Goal: Task Accomplishment & Management: Manage account settings

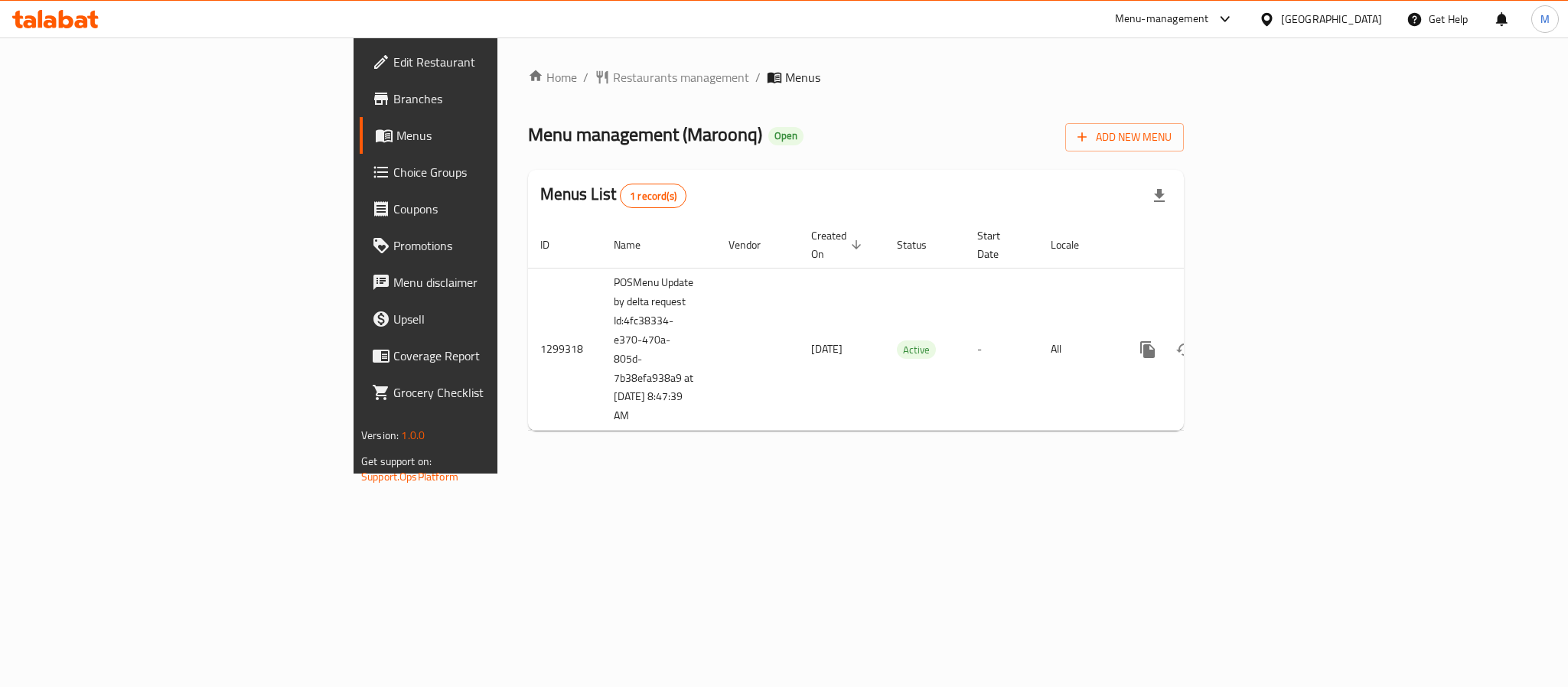
click at [393, 168] on span "Choice Groups" at bounding box center [497, 172] width 210 height 19
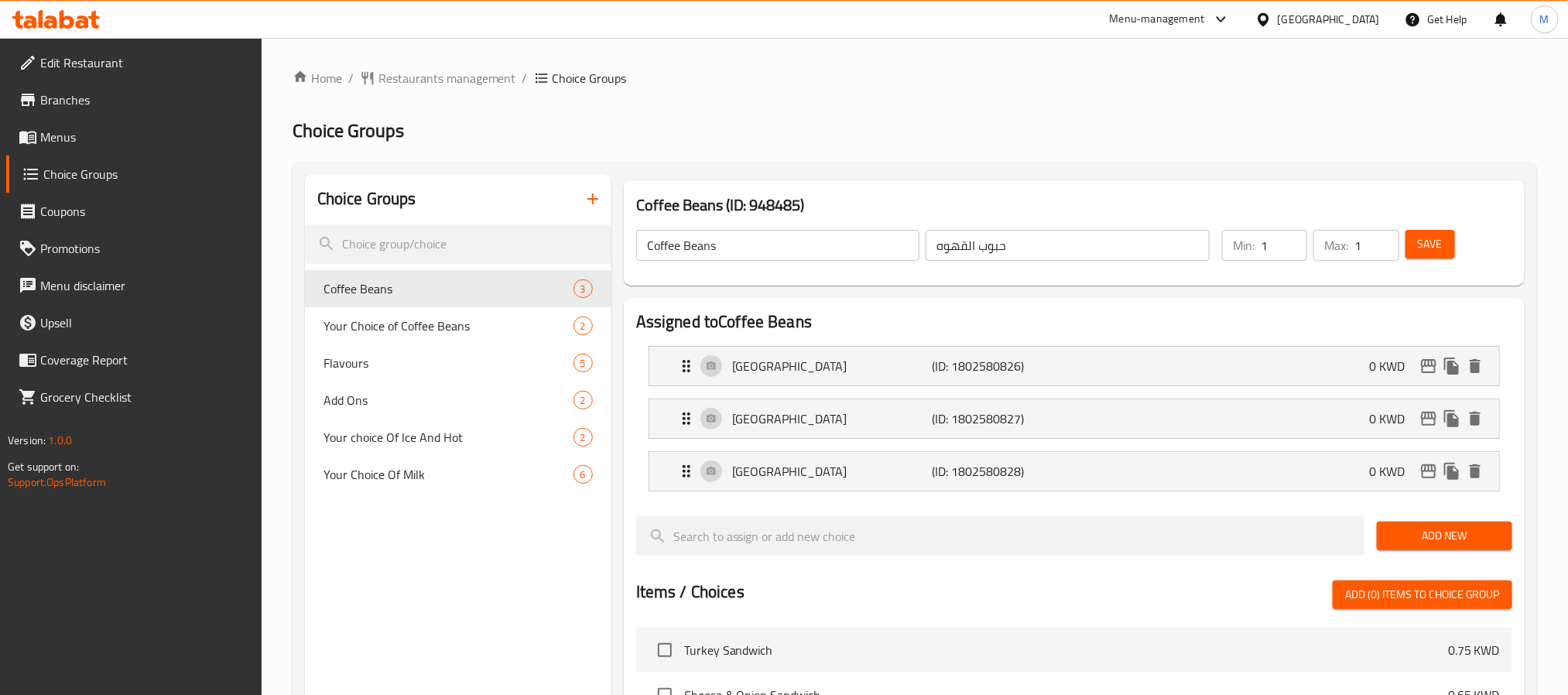
click at [1031, 129] on h2 "Choice Groups" at bounding box center [915, 131] width 1244 height 25
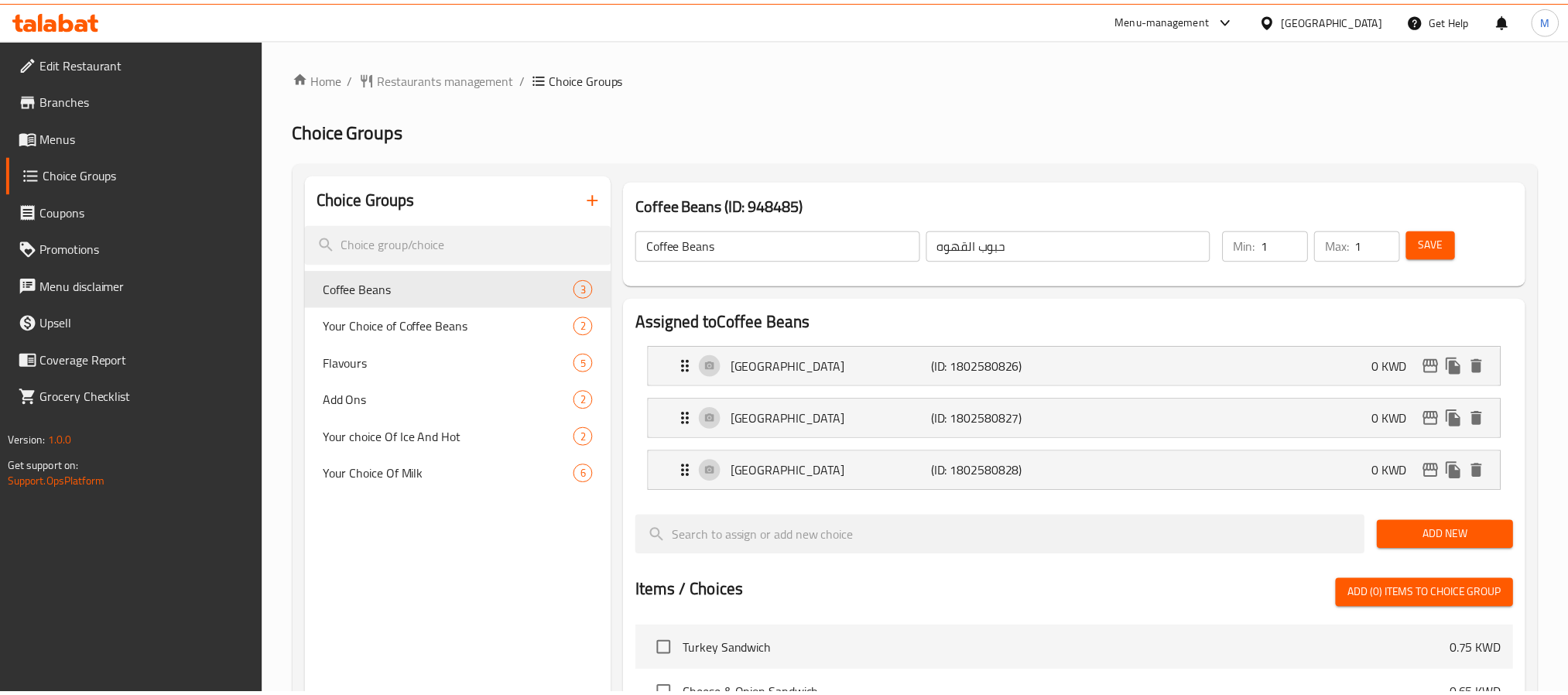
scroll to position [516, 0]
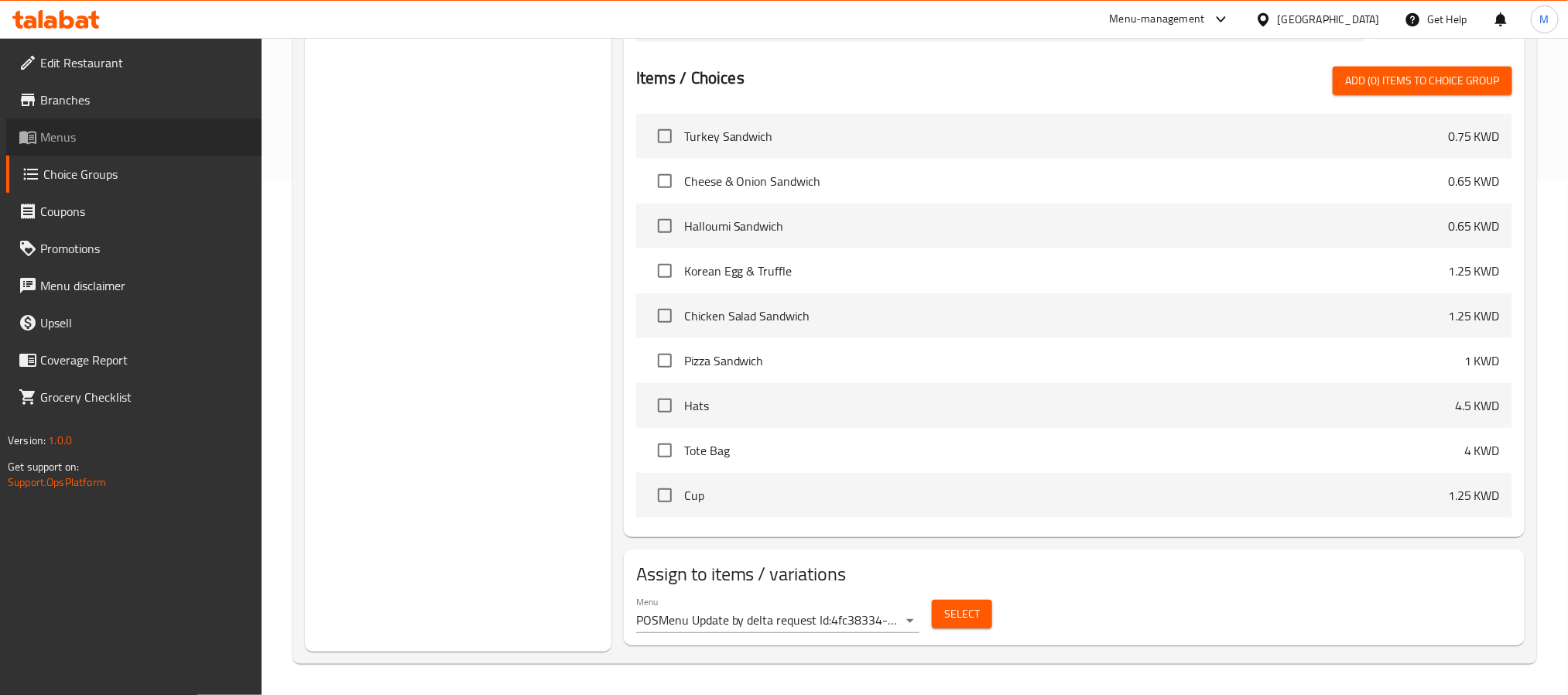
click at [80, 142] on span "Menus" at bounding box center [144, 137] width 209 height 19
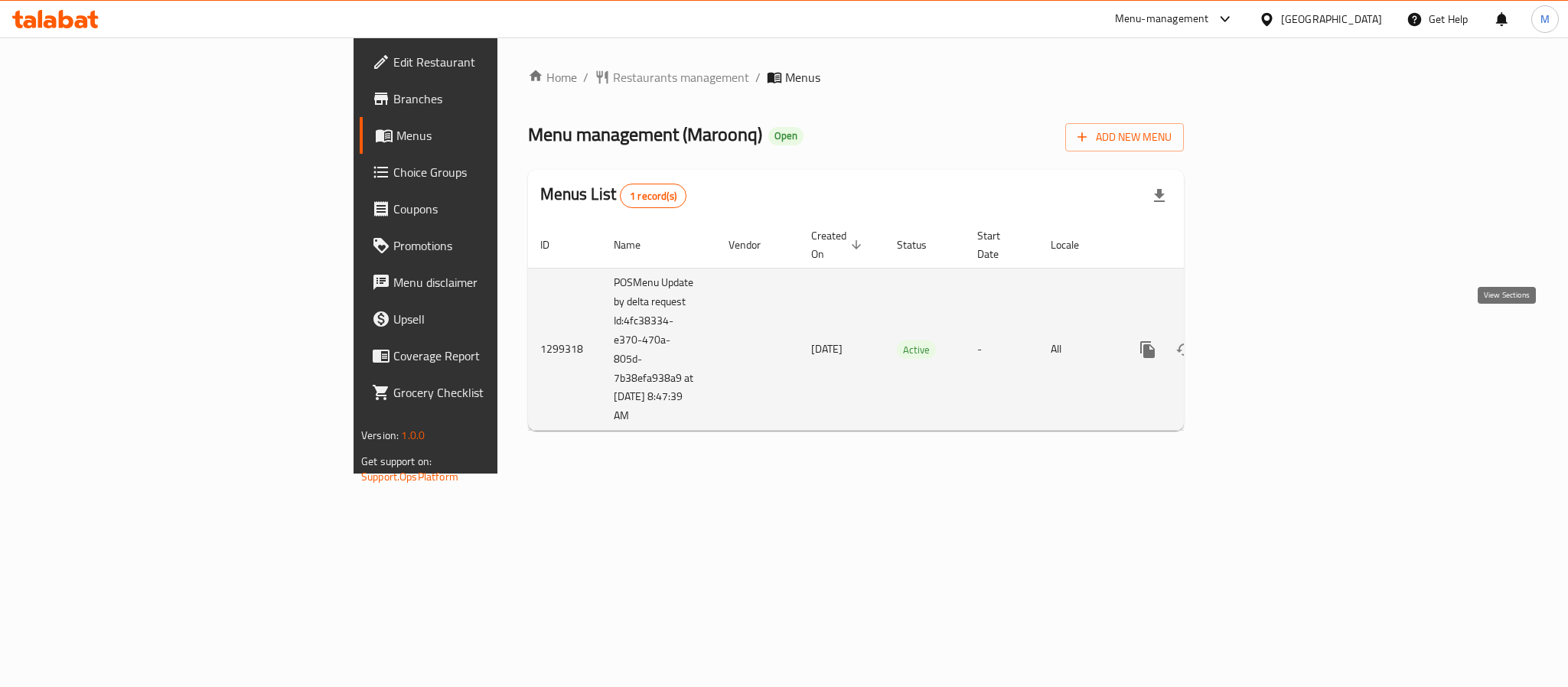
click at [1276, 333] on link "enhanced table" at bounding box center [1258, 350] width 37 height 37
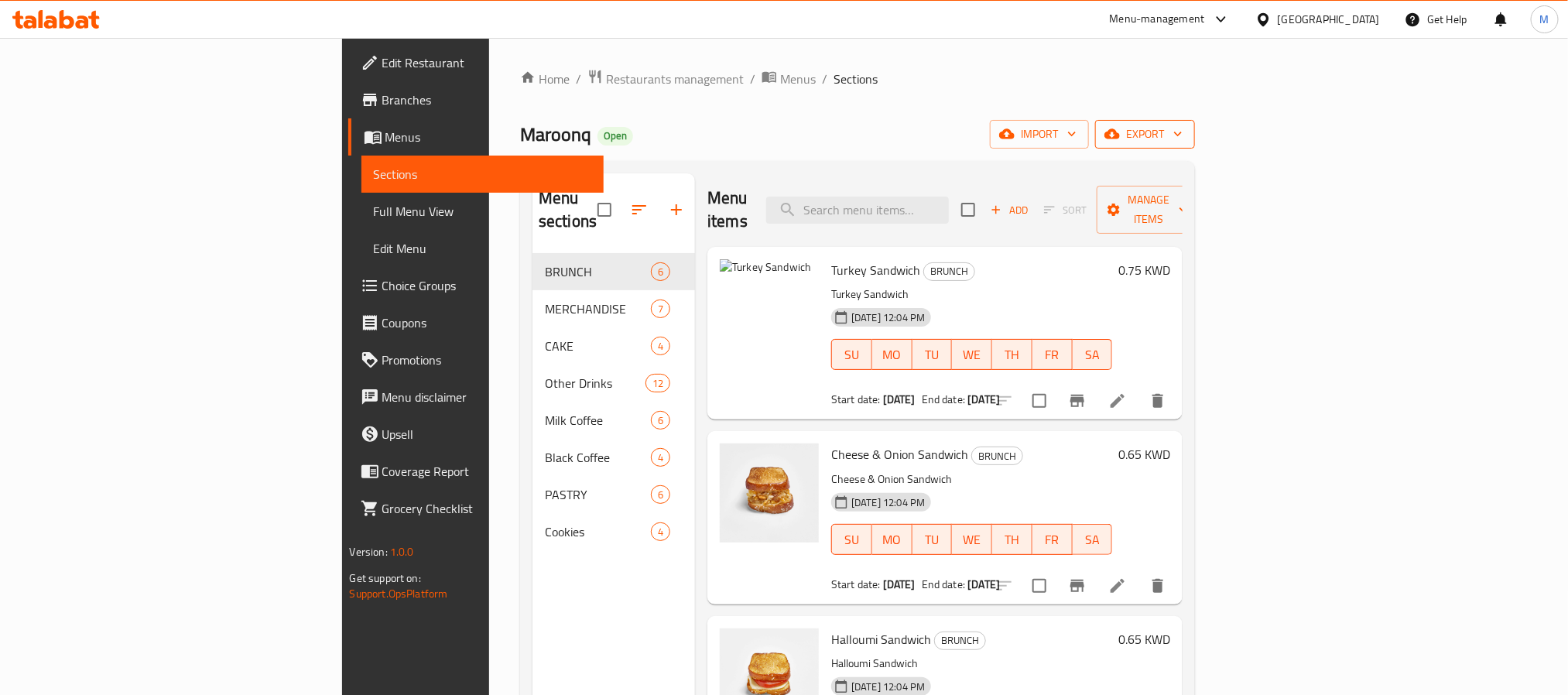
click at [1182, 137] on span "export" at bounding box center [1145, 134] width 75 height 20
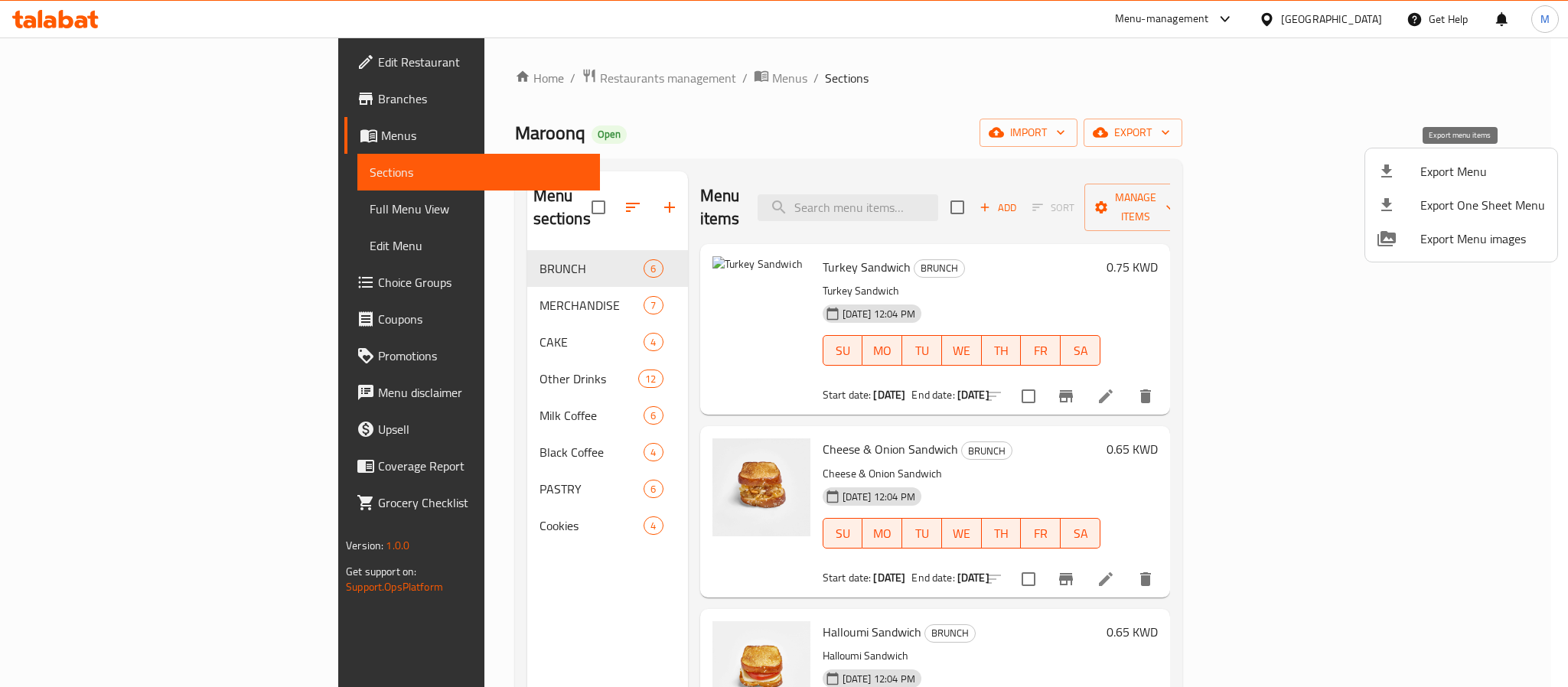
click at [1444, 162] on span "Export Menu" at bounding box center [1482, 171] width 125 height 19
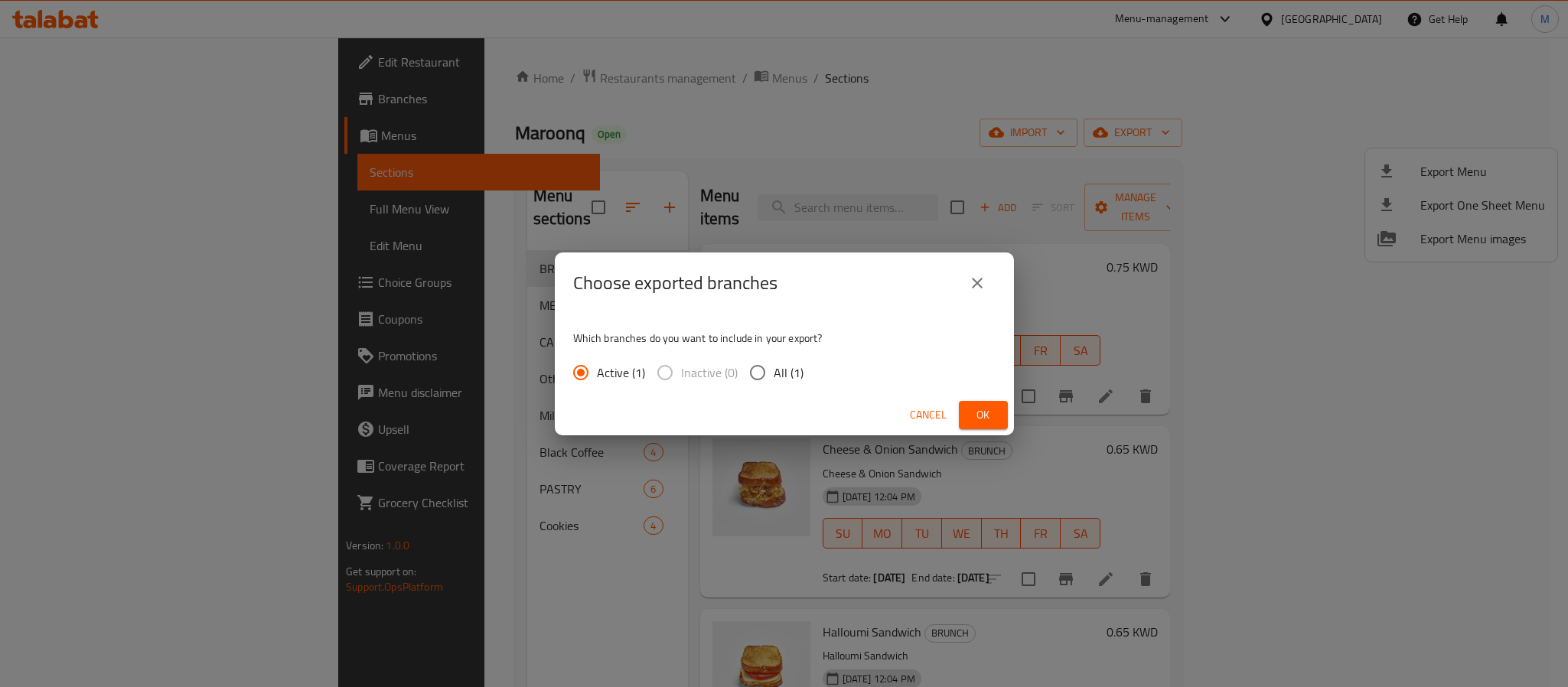
click at [783, 376] on span "All (1)" at bounding box center [788, 373] width 30 height 19
click at [773, 376] on input "All (1)" at bounding box center [757, 373] width 32 height 32
radio input "true"
click at [986, 423] on span "Ok" at bounding box center [983, 415] width 25 height 19
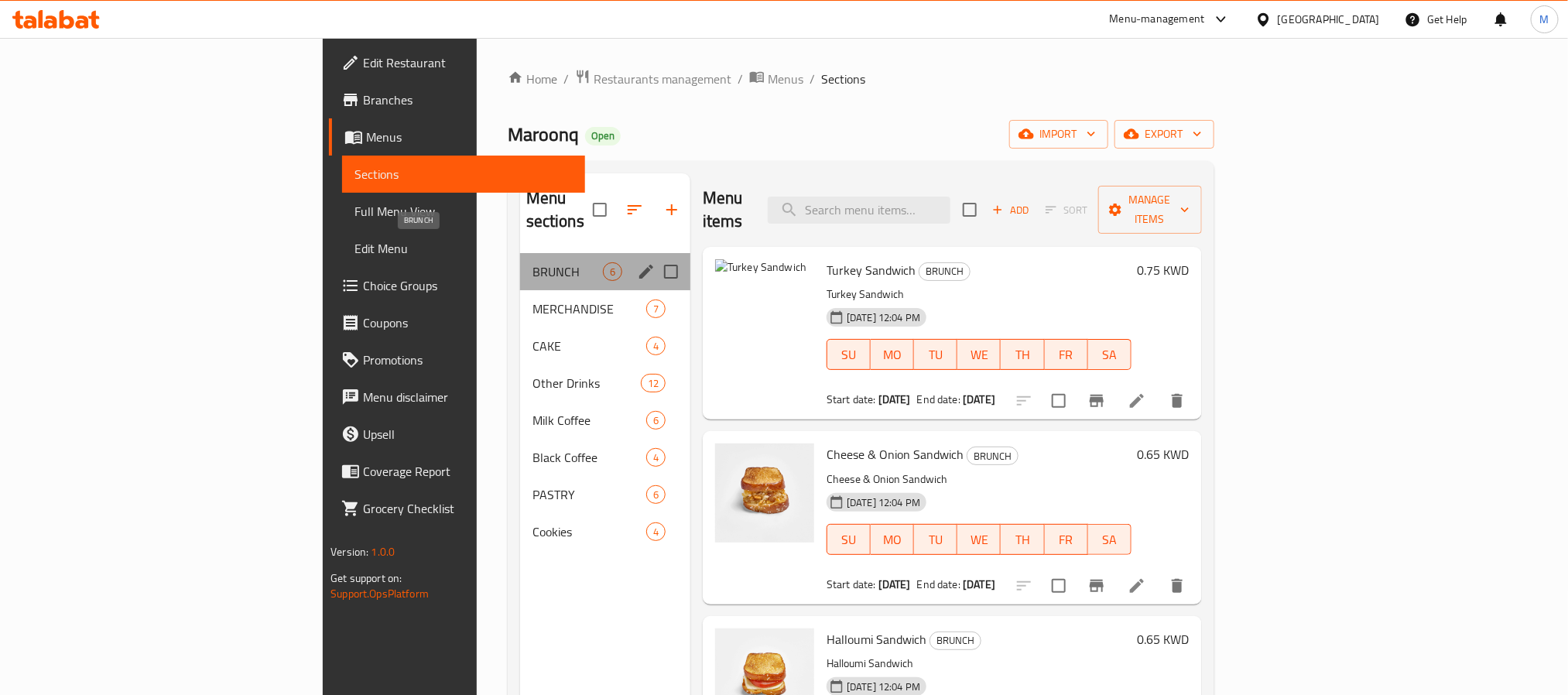
click at [533, 262] on span "BRUNCH" at bounding box center [567, 271] width 71 height 19
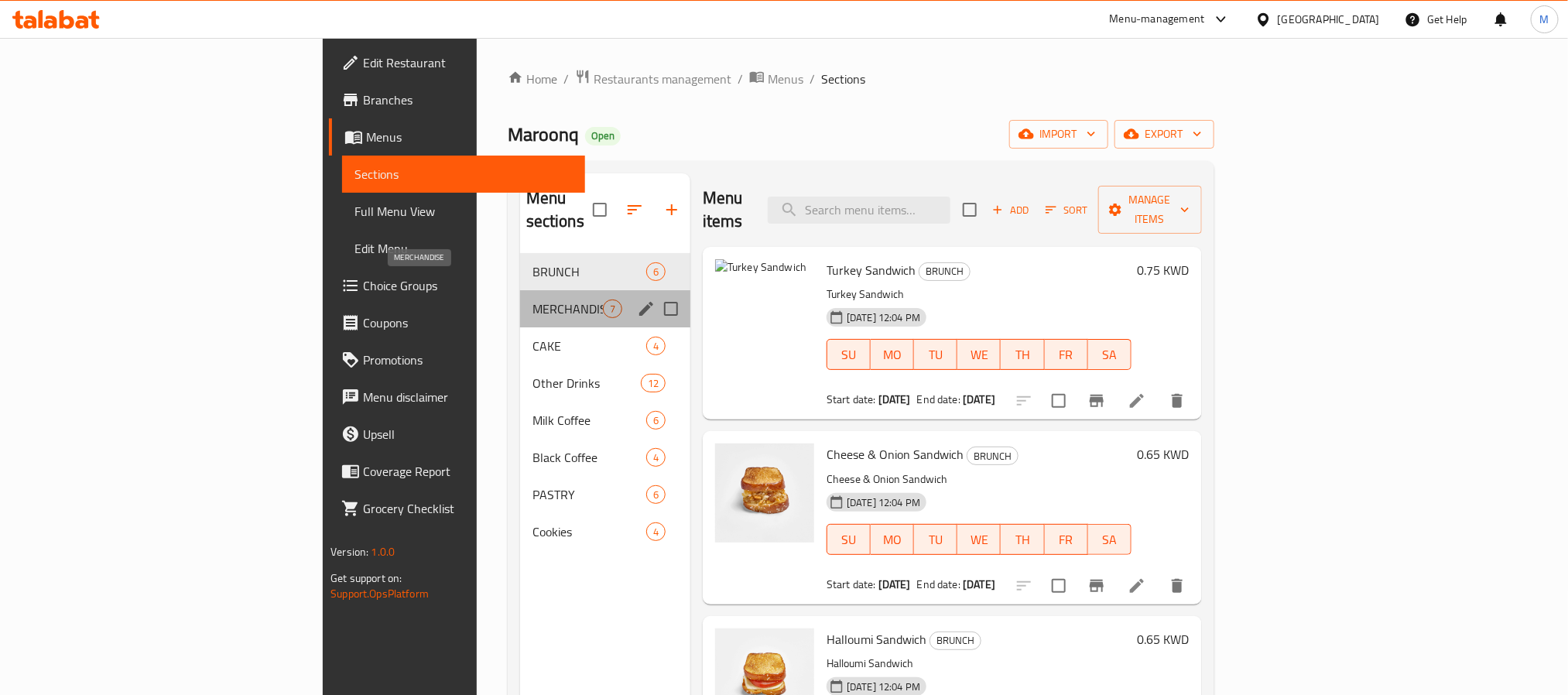
click at [533, 300] on span "MERCHANDISE" at bounding box center [567, 309] width 71 height 19
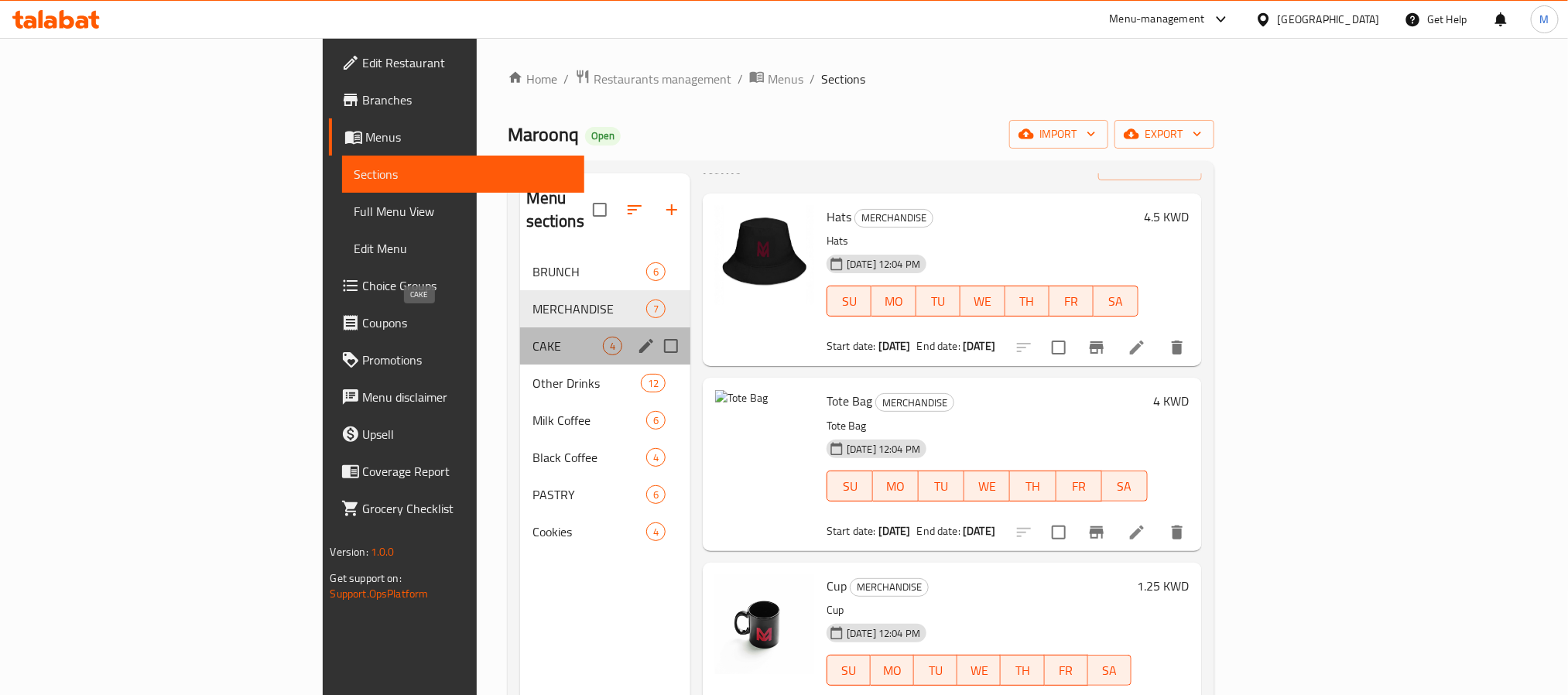
click at [533, 337] on span "CAKE" at bounding box center [567, 346] width 71 height 19
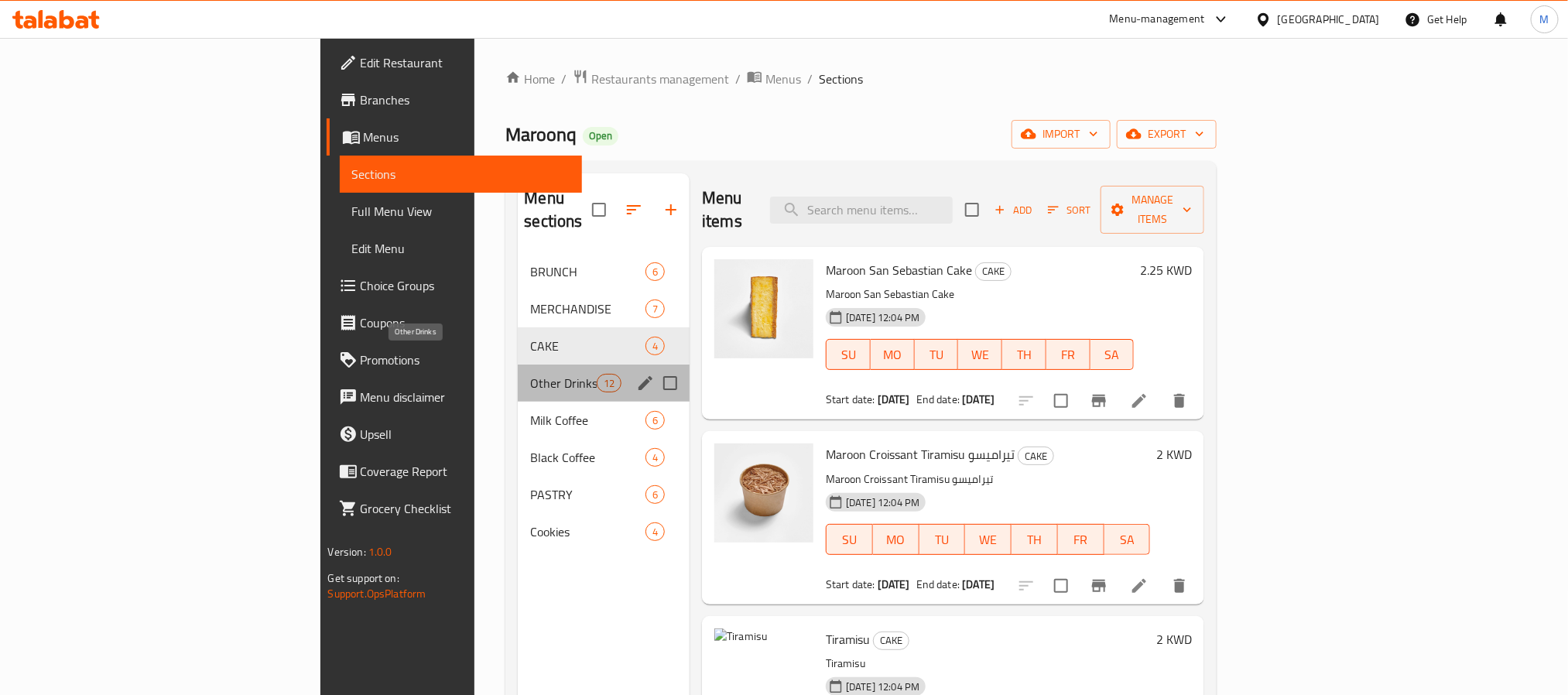
click at [530, 374] on span "Other Drinks" at bounding box center [562, 383] width 65 height 19
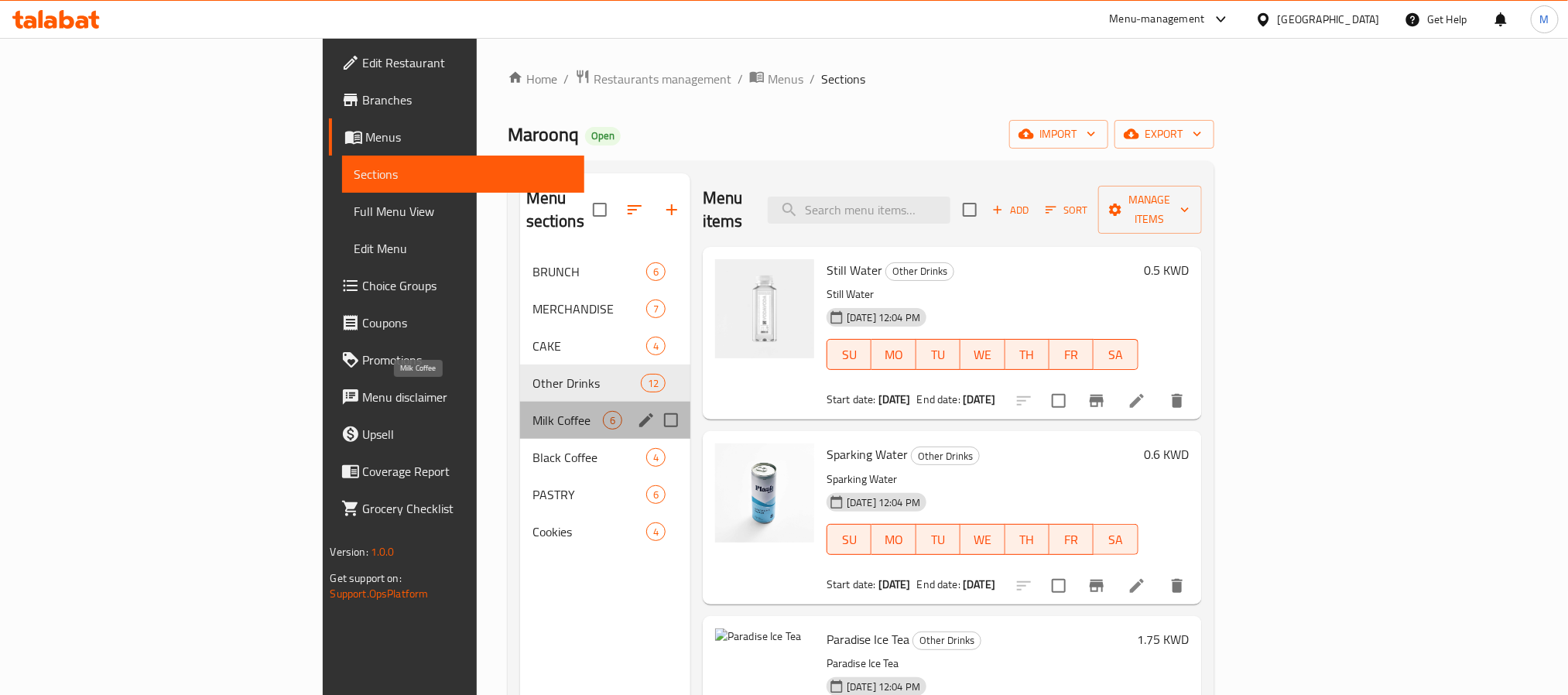
click at [533, 411] on span "Milk Coffee" at bounding box center [567, 420] width 71 height 19
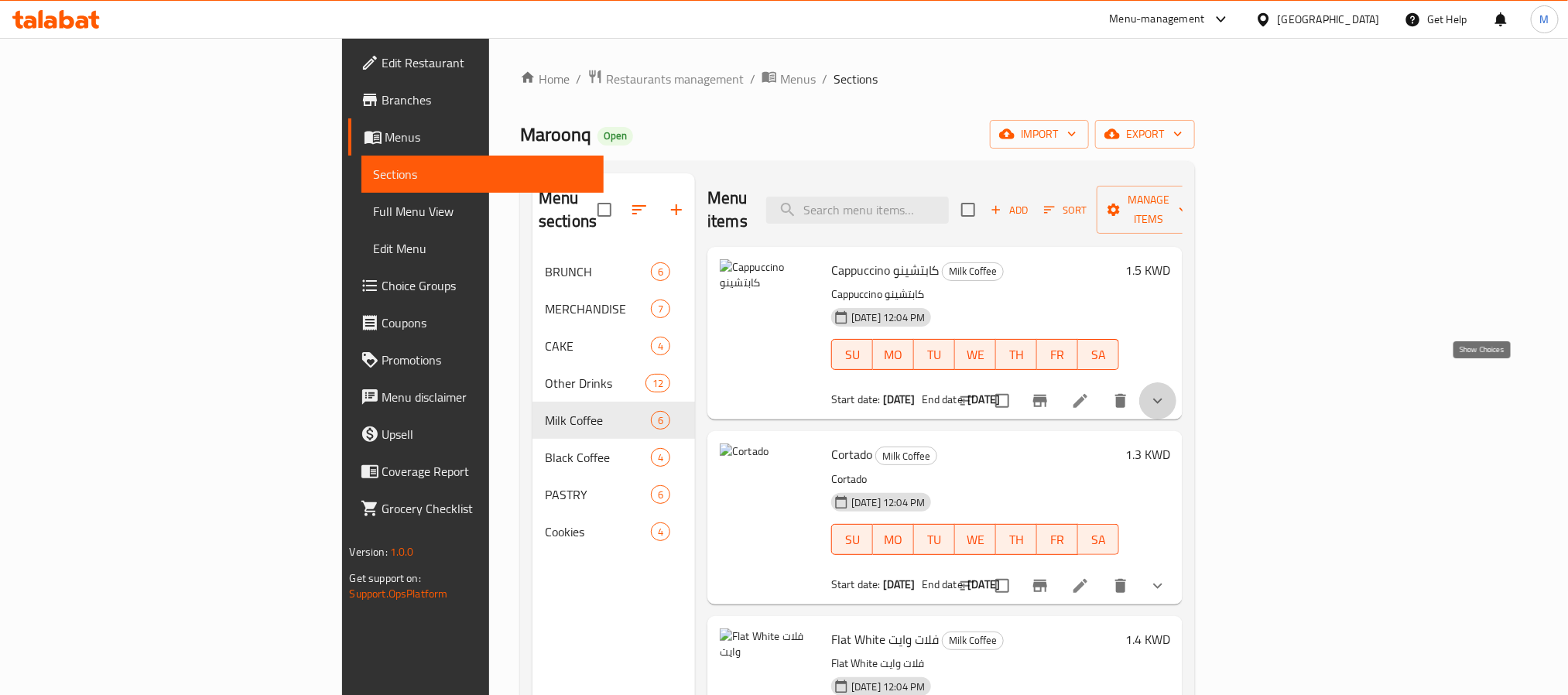
click at [1167, 392] on icon "show more" at bounding box center [1157, 401] width 19 height 19
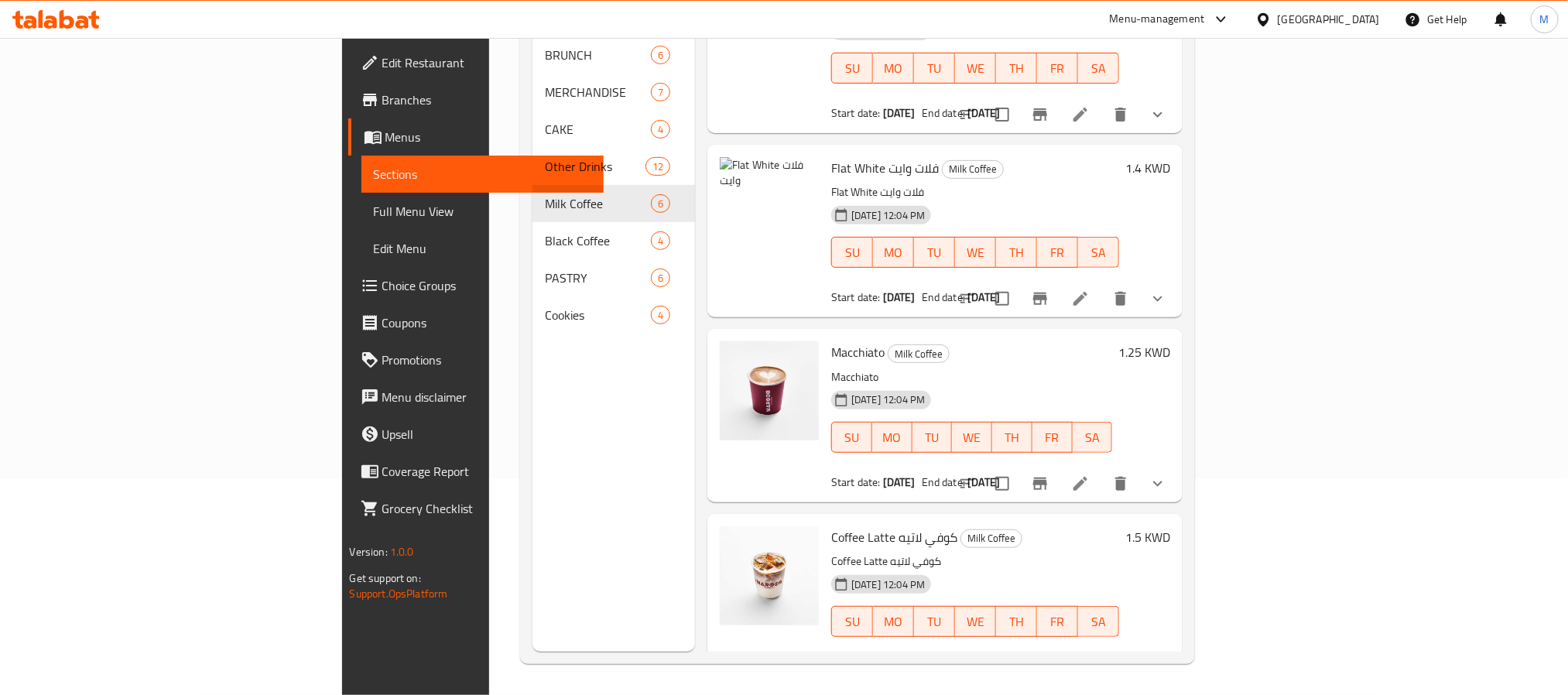
click at [1176, 469] on button "show more" at bounding box center [1158, 485] width 38 height 38
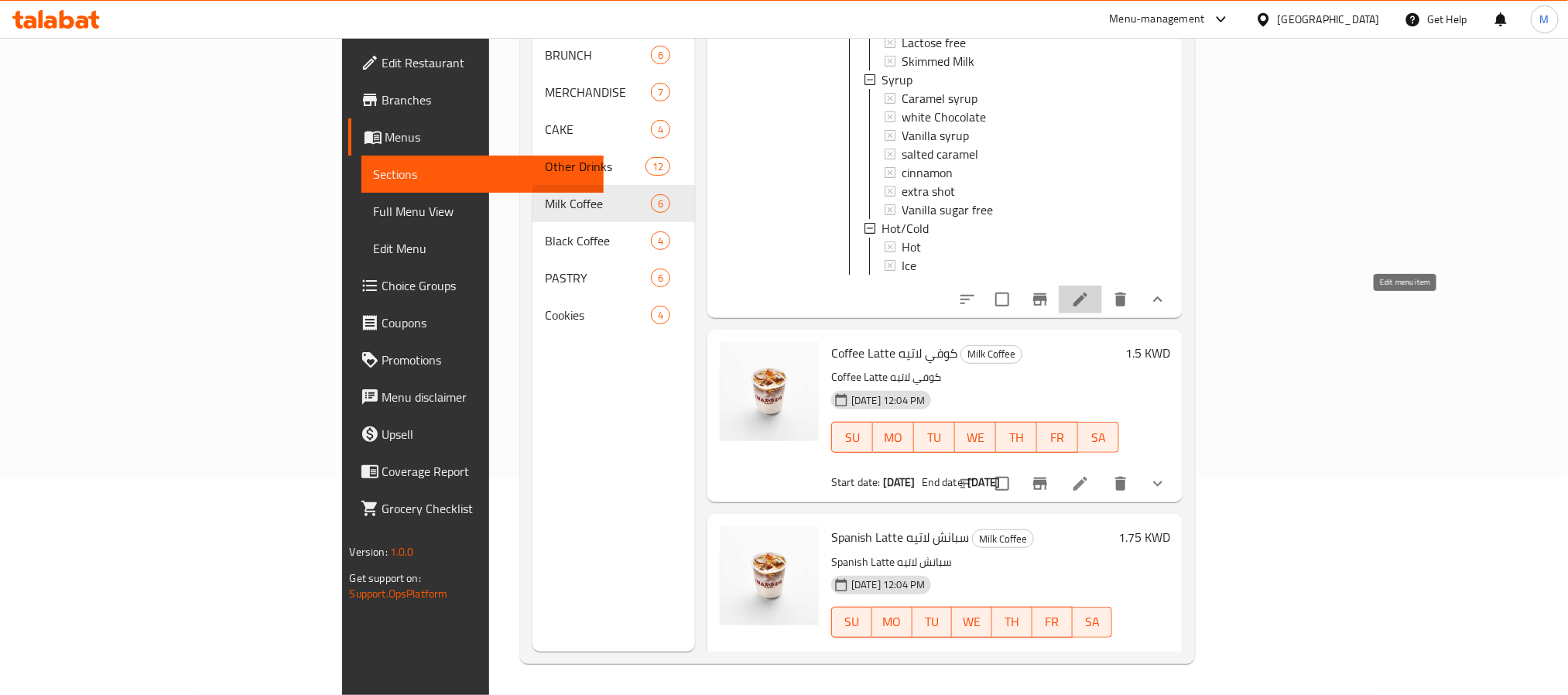
click at [1089, 309] on icon at bounding box center [1080, 299] width 19 height 19
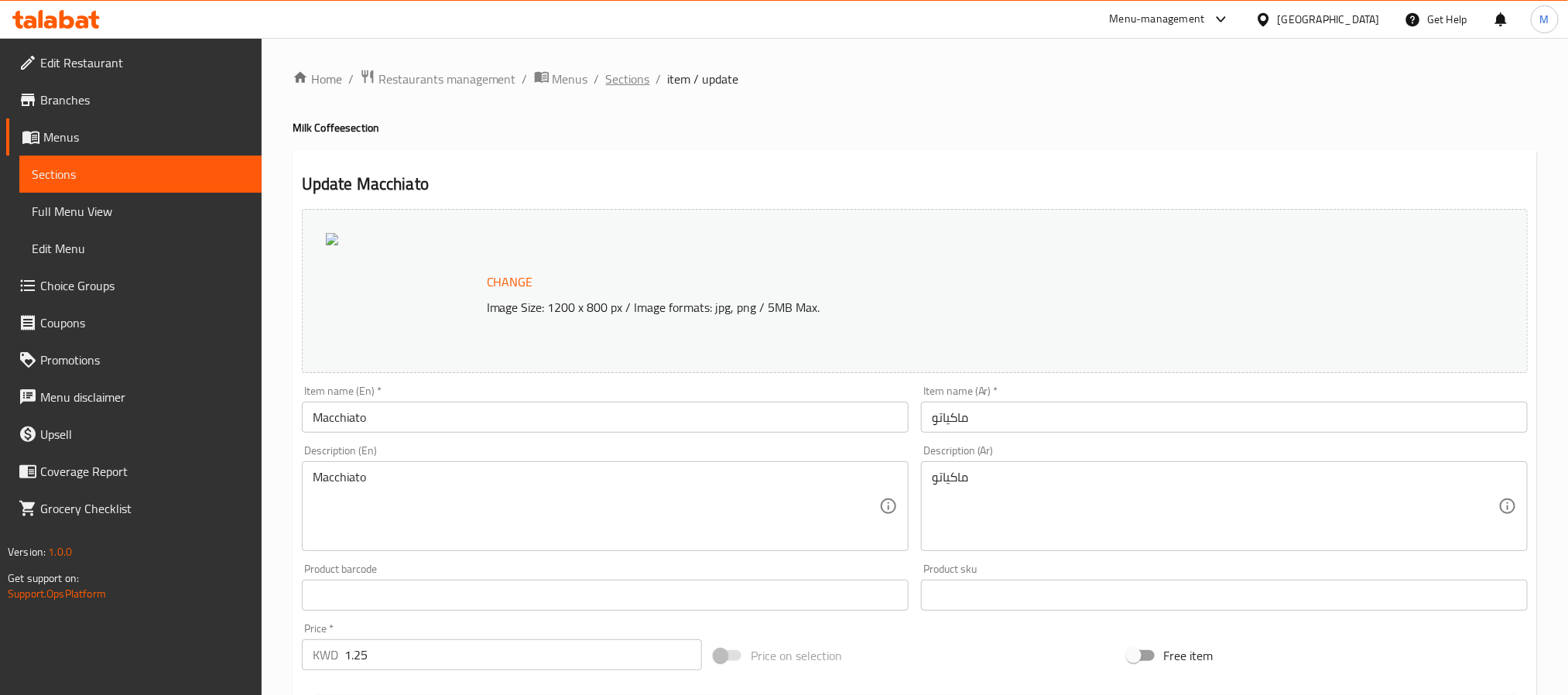
click at [627, 82] on span "Sections" at bounding box center [627, 79] width 44 height 19
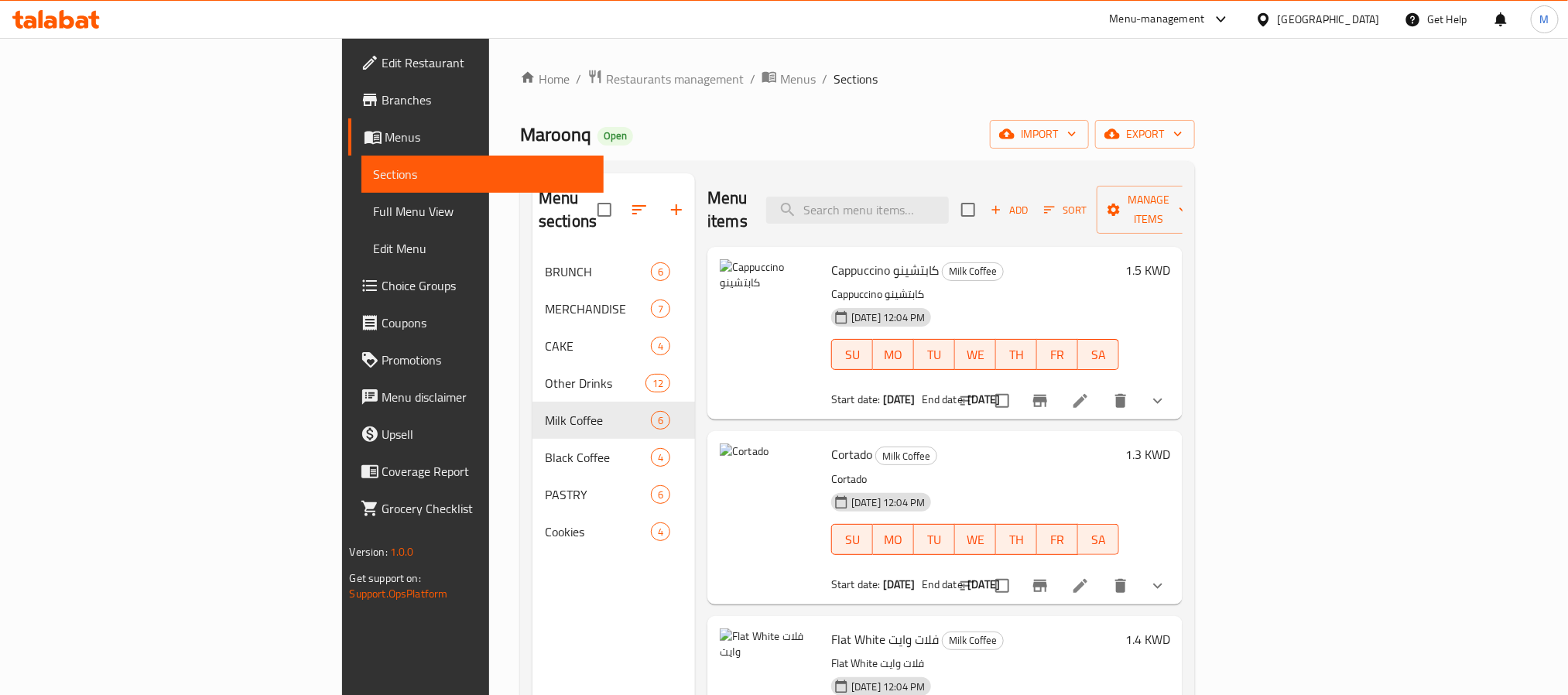
click at [374, 208] on span "Full Menu View" at bounding box center [482, 211] width 217 height 19
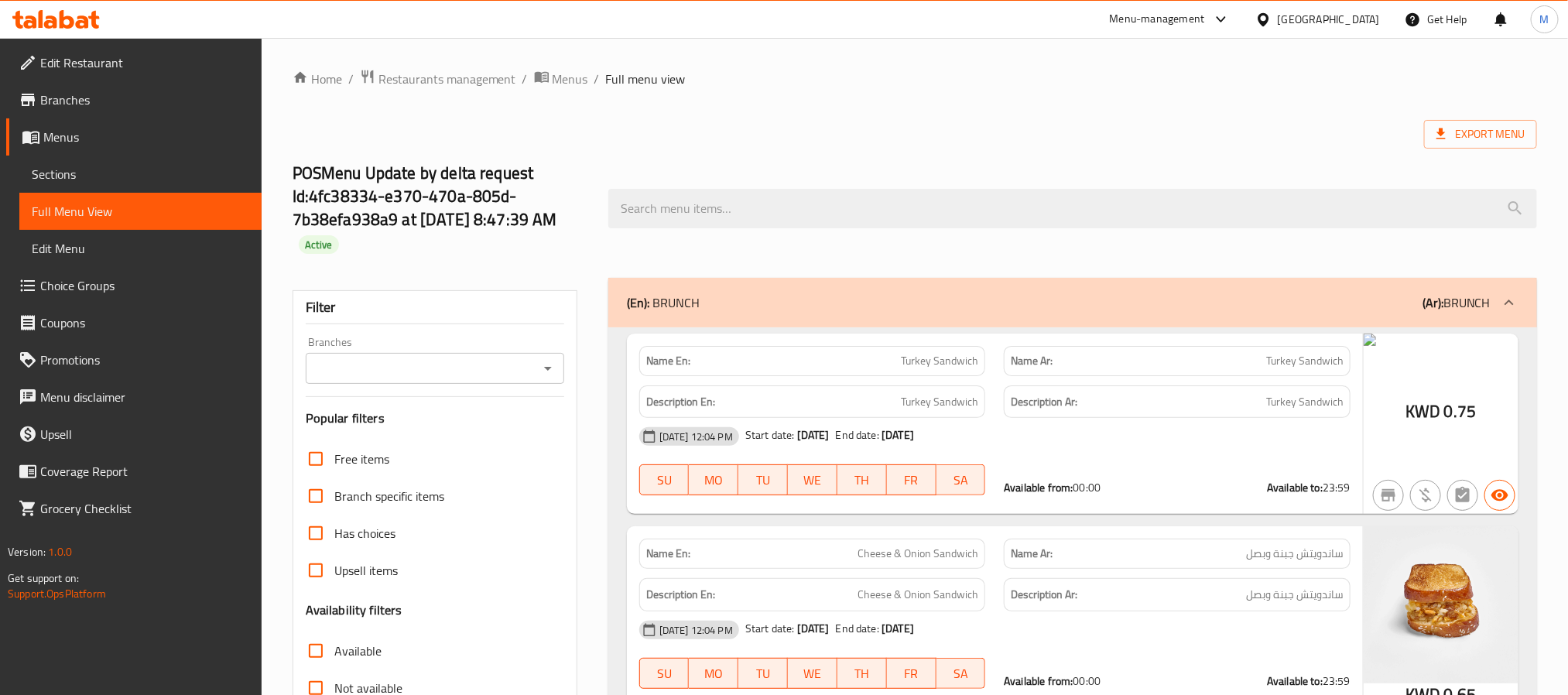
click at [555, 374] on icon "Open" at bounding box center [548, 368] width 19 height 19
click at [414, 435] on li "Maroon, Sharq" at bounding box center [434, 435] width 258 height 28
type input "Maroon, Sharq"
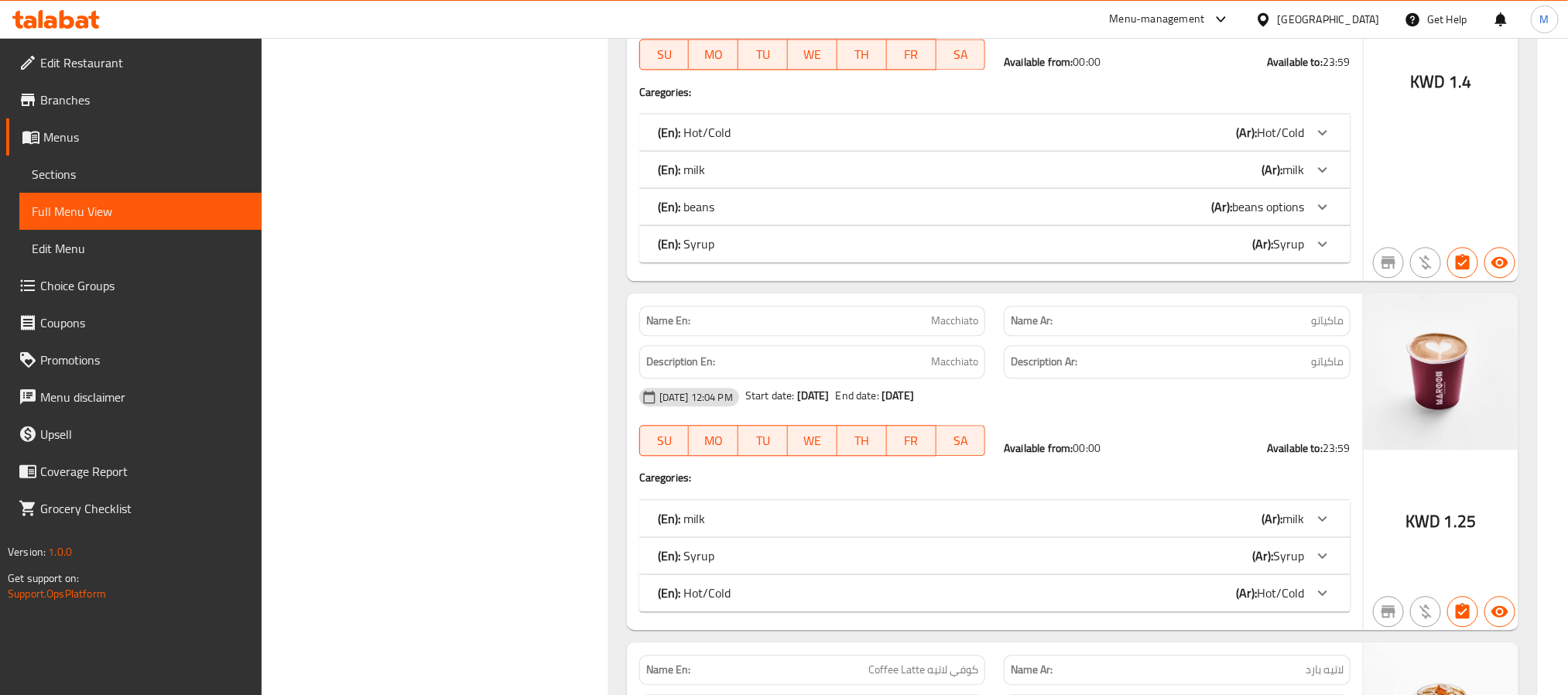
scroll to position [8131, 0]
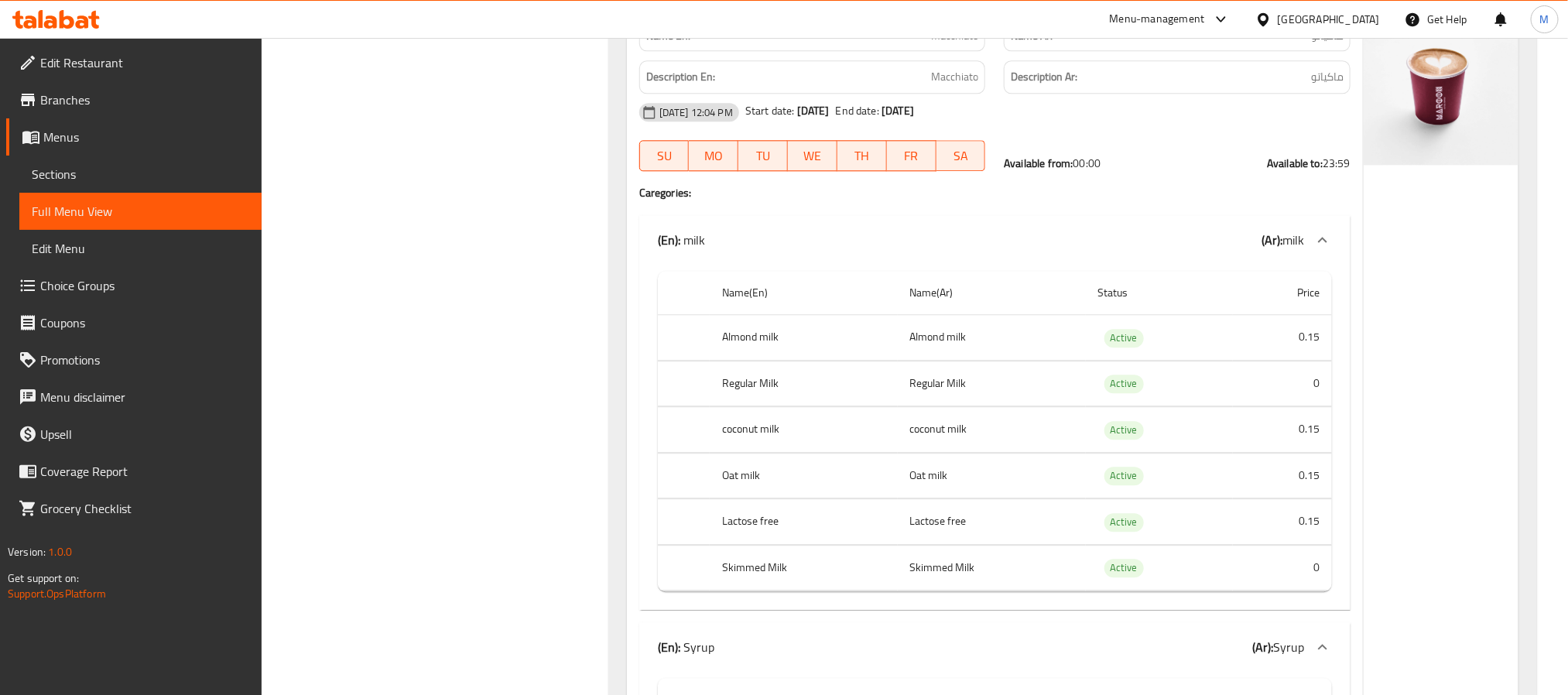
scroll to position [8480, 0]
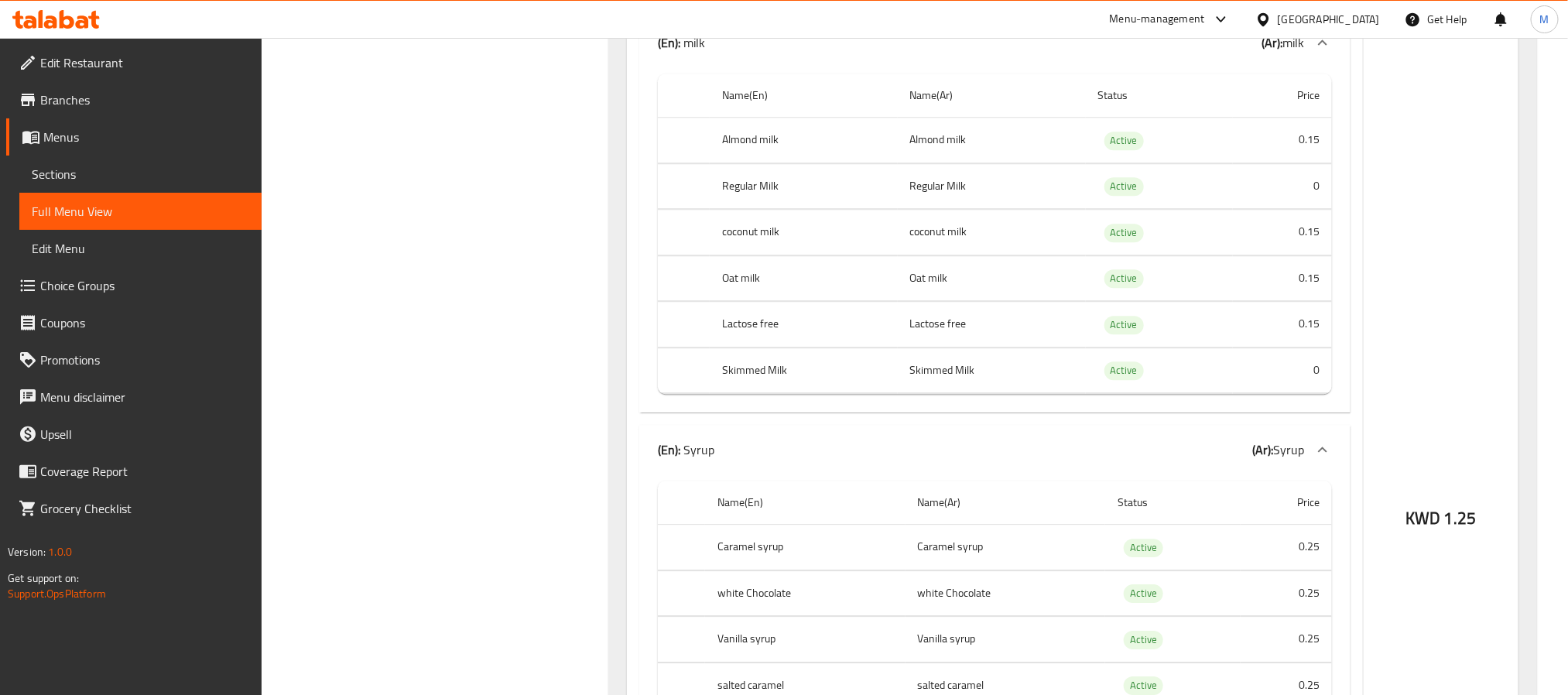
click at [49, 181] on span "Sections" at bounding box center [140, 174] width 217 height 19
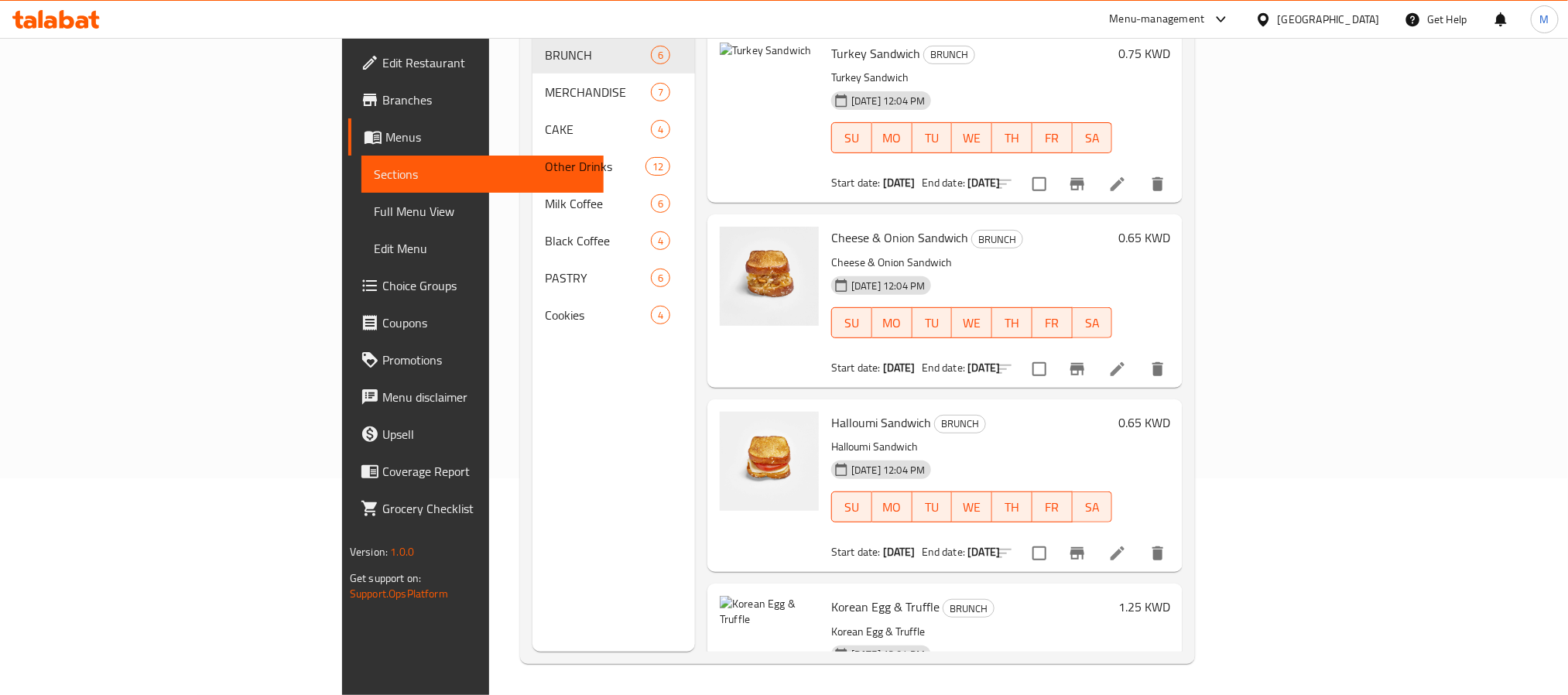
scroll to position [217, 0]
click at [386, 146] on span "Menus" at bounding box center [489, 137] width 206 height 19
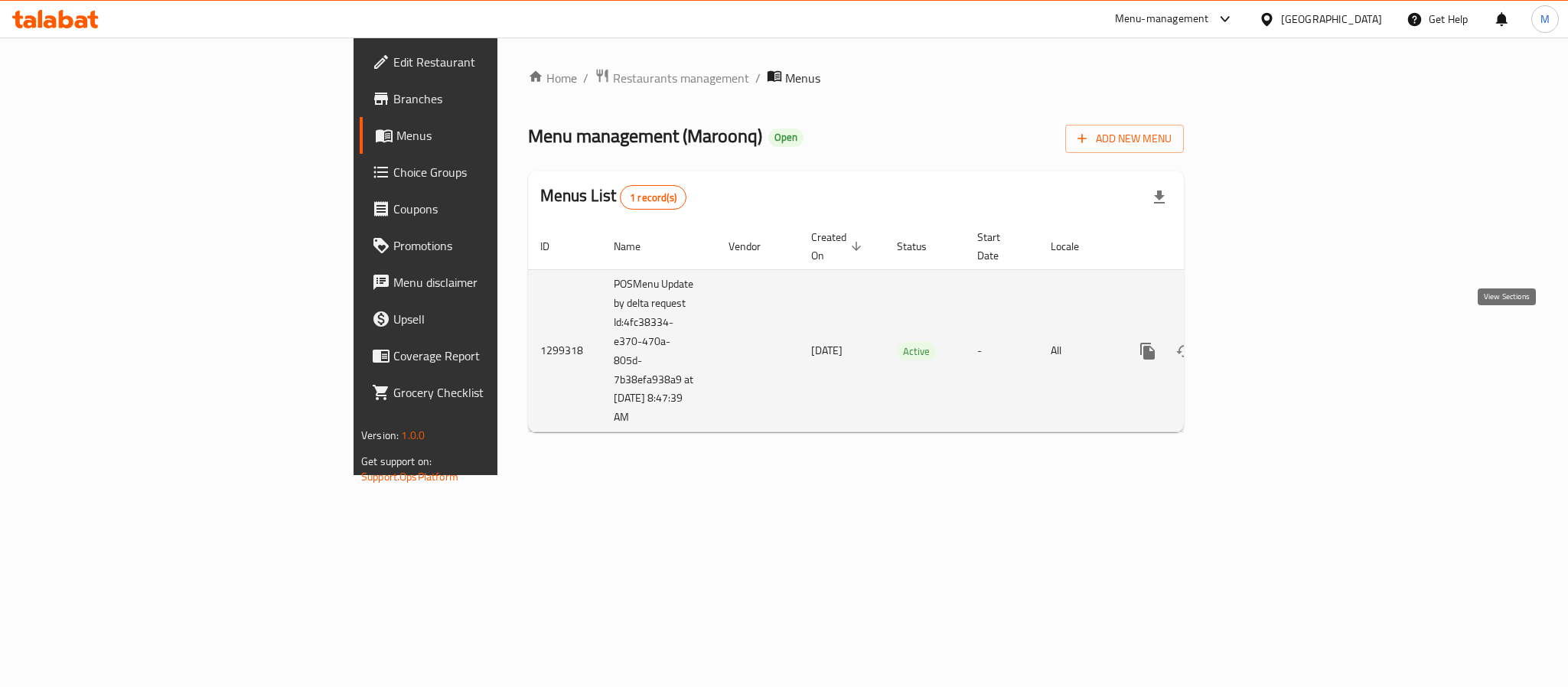
click at [1267, 342] on icon "enhanced table" at bounding box center [1257, 351] width 19 height 19
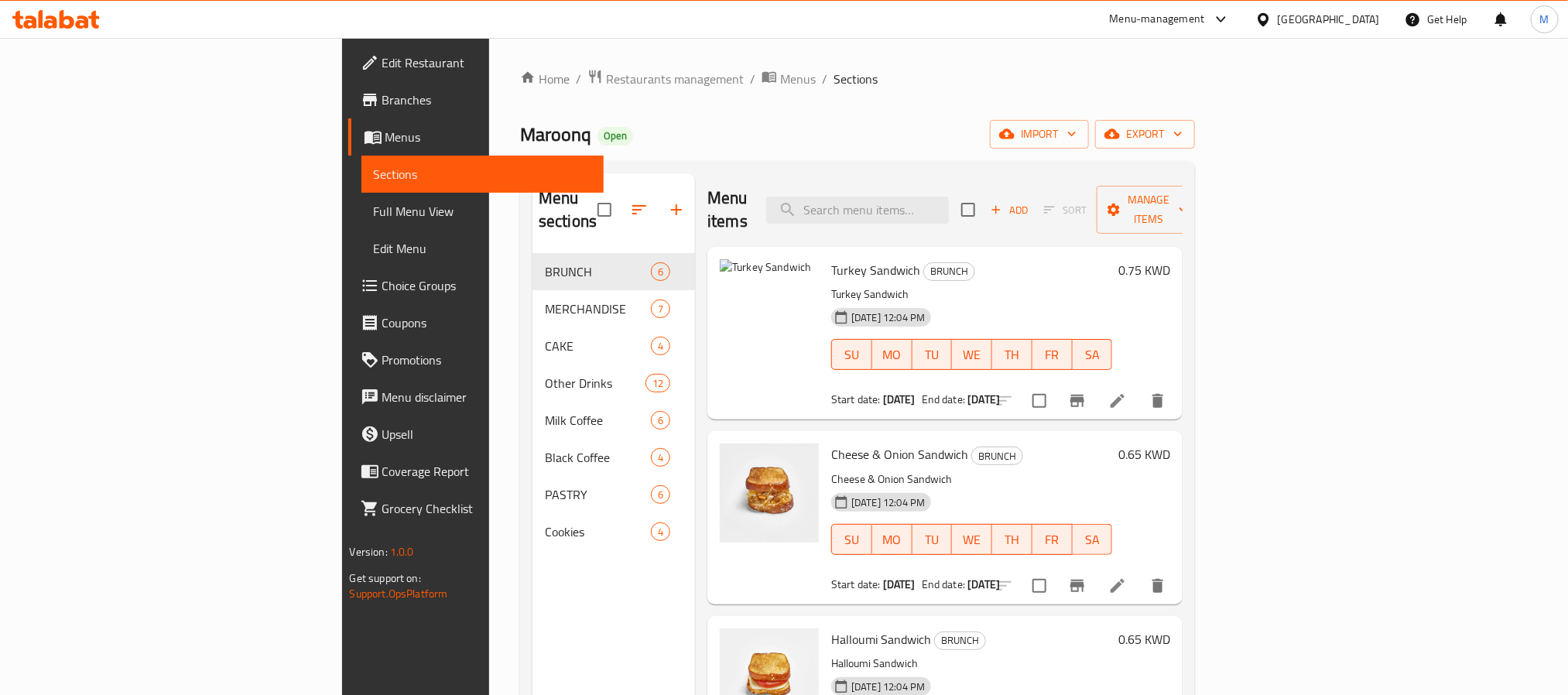
click at [382, 72] on span "Edit Restaurant" at bounding box center [486, 63] width 209 height 19
